Goal: Task Accomplishment & Management: Manage account settings

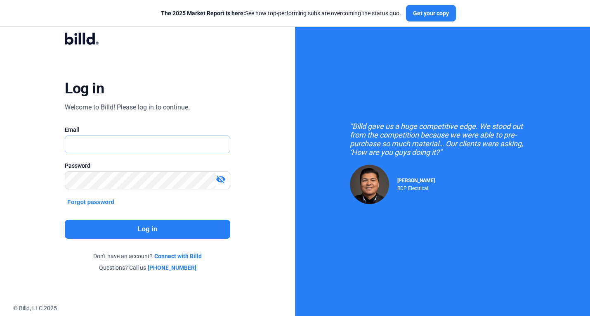
click at [184, 149] on input "text" at bounding box center [143, 144] width 156 height 17
type input "[PERSON_NAME][EMAIL_ADDRESS][DOMAIN_NAME]"
click at [201, 225] on button "Log in" at bounding box center [147, 229] width 165 height 19
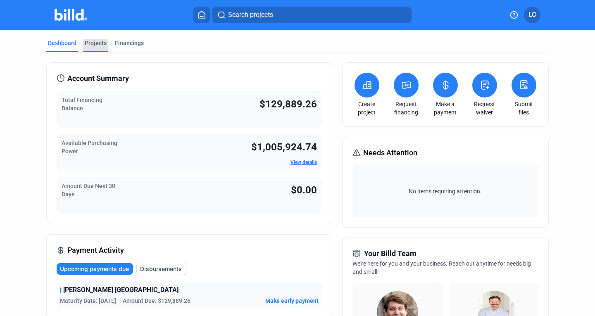
click at [89, 45] on div "Projects" at bounding box center [96, 43] width 22 height 8
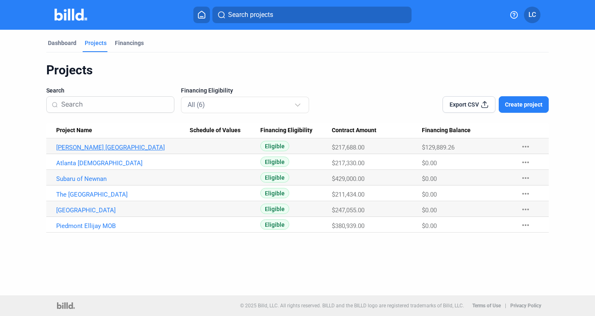
drag, startPoint x: 85, startPoint y: 150, endPoint x: 104, endPoint y: 147, distance: 19.2
click at [85, 150] on link "[PERSON_NAME] [GEOGRAPHIC_DATA]" at bounding box center [122, 147] width 133 height 7
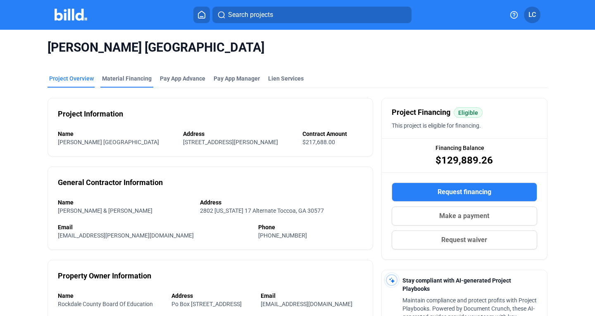
click at [128, 78] on div "Material Financing" at bounding box center [127, 78] width 50 height 8
